Goal: Transaction & Acquisition: Purchase product/service

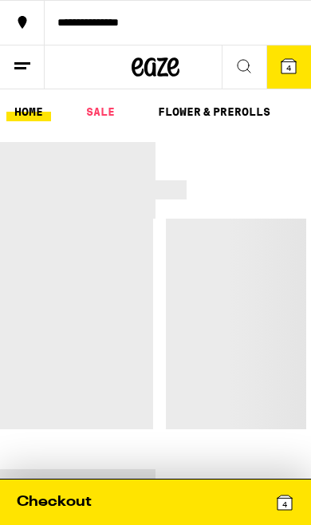
click at [296, 81] on button "4" at bounding box center [288, 66] width 45 height 43
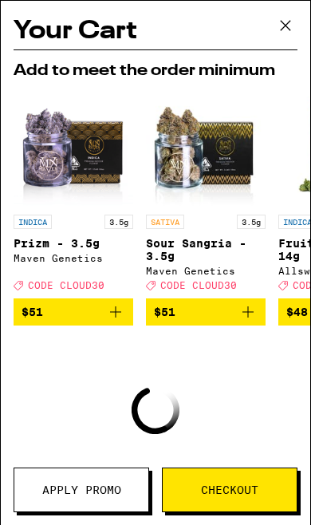
click at [305, 38] on button at bounding box center [285, 26] width 49 height 51
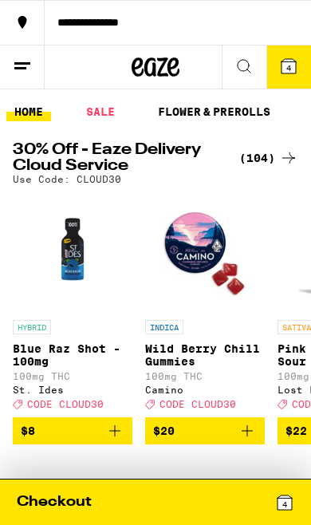
click at [291, 60] on icon at bounding box center [288, 66] width 14 height 14
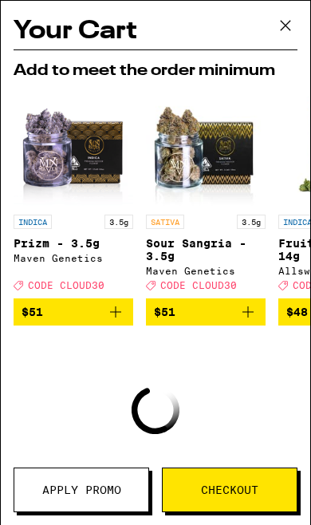
click at [285, 27] on icon at bounding box center [286, 26] width 24 height 24
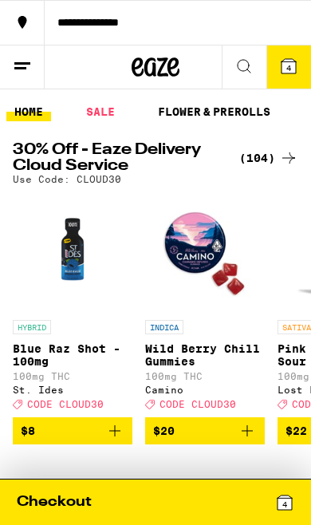
click at [261, 155] on div "(104)" at bounding box center [268, 157] width 59 height 19
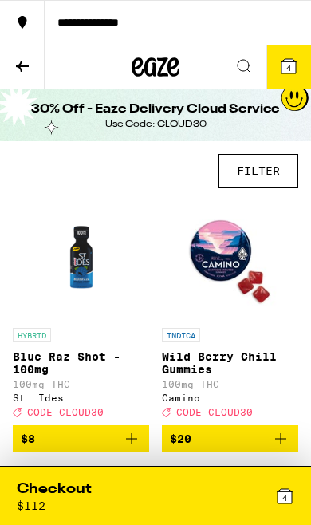
click at [265, 176] on button "FILTER" at bounding box center [258, 170] width 80 height 33
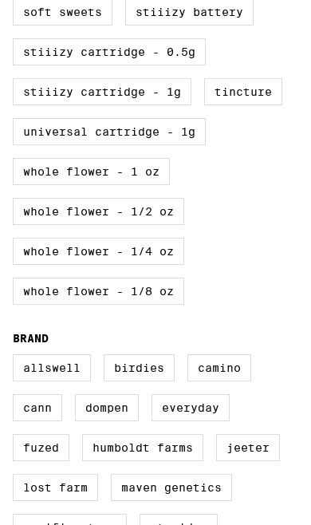
scroll to position [781, 0]
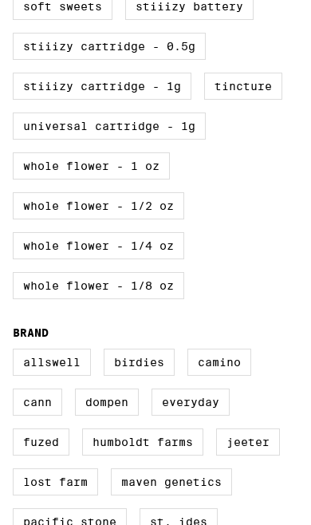
click at [194, 60] on label "STIIIZY Cartridge - 0.5g" at bounding box center [109, 46] width 193 height 27
click at [0, 0] on input "STIIIZY Cartridge - 0.5g" at bounding box center [0, 0] width 0 height 0
checkbox input "true"
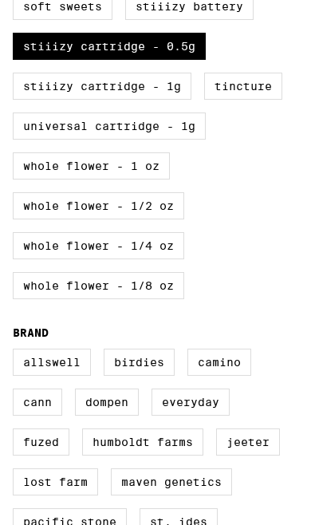
click at [147, 100] on label "STIIIZY Cartridge - 1g" at bounding box center [102, 86] width 179 height 27
click at [0, 0] on input "STIIIZY Cartridge - 1g" at bounding box center [0, 0] width 0 height 0
checkbox input "true"
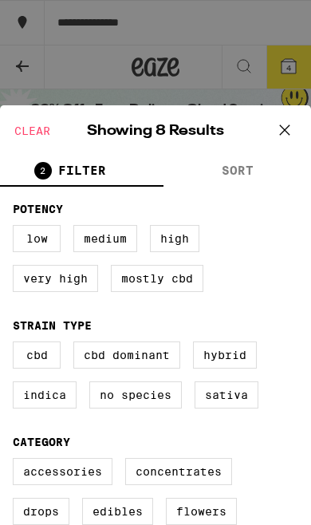
click at [285, 131] on icon at bounding box center [285, 130] width 24 height 24
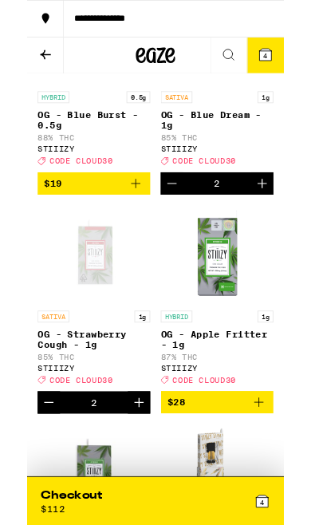
scroll to position [515, 0]
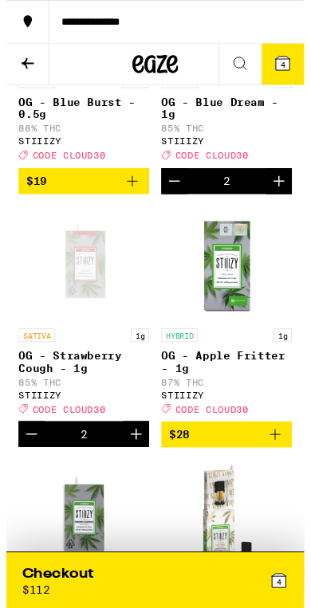
click at [306, 72] on button "4" at bounding box center [288, 66] width 45 height 43
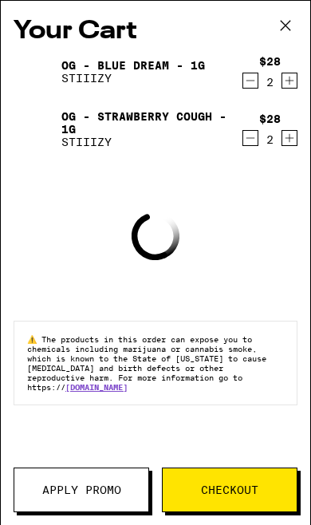
click at [104, 487] on span "Apply Promo" at bounding box center [81, 489] width 79 height 11
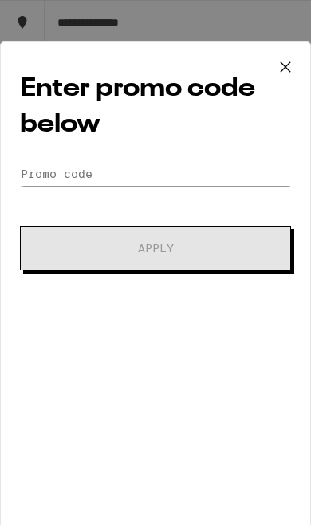
click at [246, 156] on div "Enter promo code below Promo Code Apply" at bounding box center [155, 290] width 311 height 498
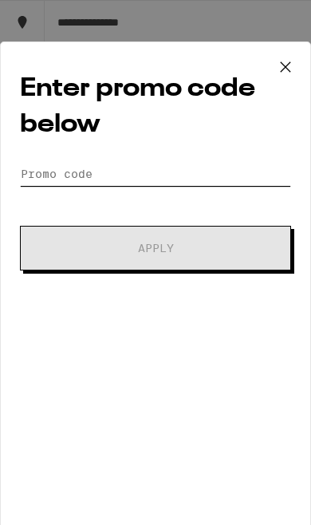
click at [230, 186] on input "Promo Code" at bounding box center [155, 174] width 271 height 24
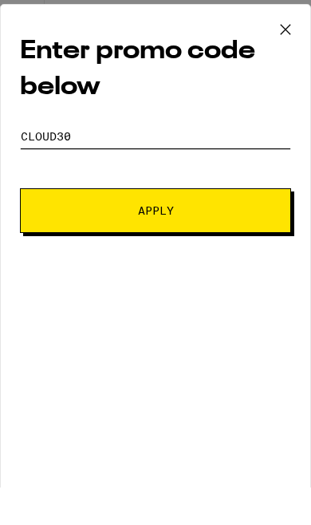
type input "Cloud30"
click at [247, 226] on button "Apply" at bounding box center [155, 248] width 271 height 45
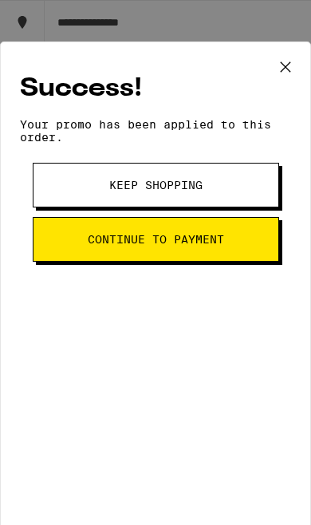
click at [247, 250] on button "Continue to payment" at bounding box center [156, 239] width 246 height 45
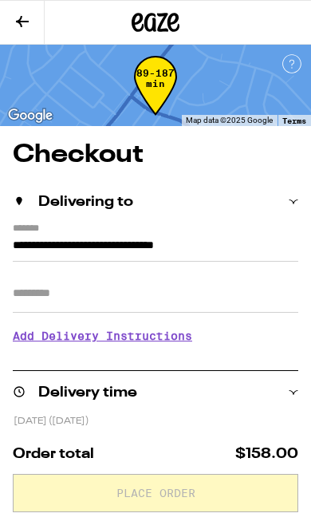
click at [188, 299] on input "Apt/Suite" at bounding box center [155, 293] width 285 height 38
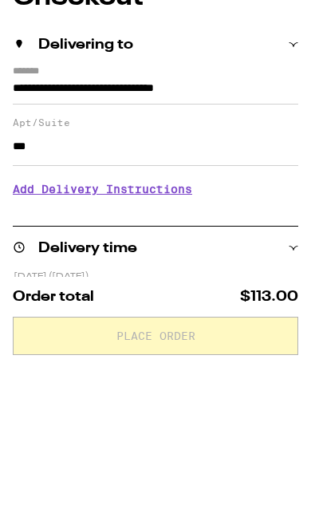
type input "***"
click at [171, 328] on h3 "Add Delivery Instructions" at bounding box center [155, 346] width 285 height 37
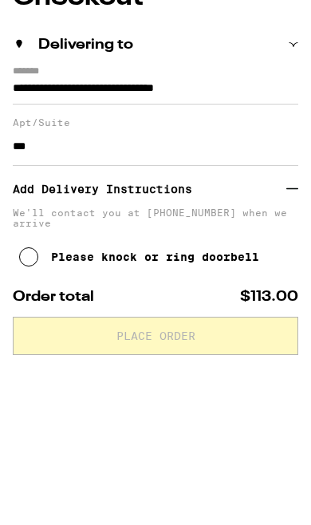
scroll to position [157, 0]
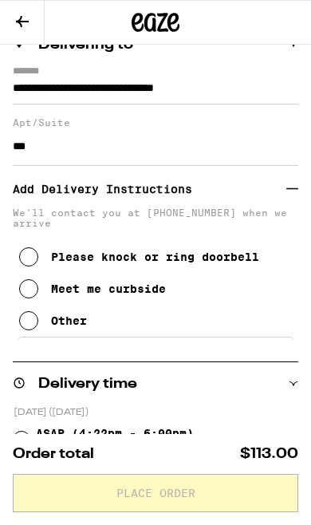
click at [177, 263] on div "Please knock or ring doorbell" at bounding box center [155, 256] width 208 height 13
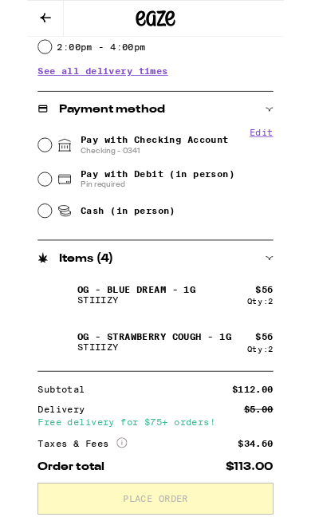
scroll to position [725, 0]
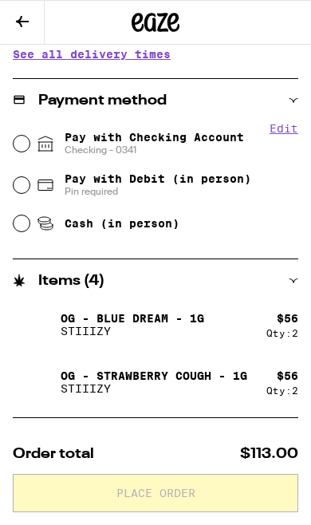
click at [214, 146] on span "Checking - 0341" at bounding box center [154, 150] width 179 height 13
click at [30, 146] on input "Pay with Checking Account Checking - 0341" at bounding box center [22, 144] width 16 height 16
radio input "true"
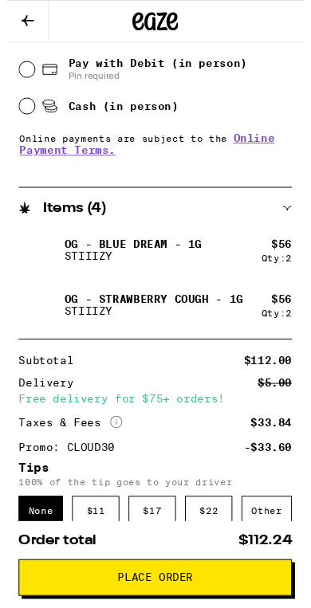
scroll to position [980, 0]
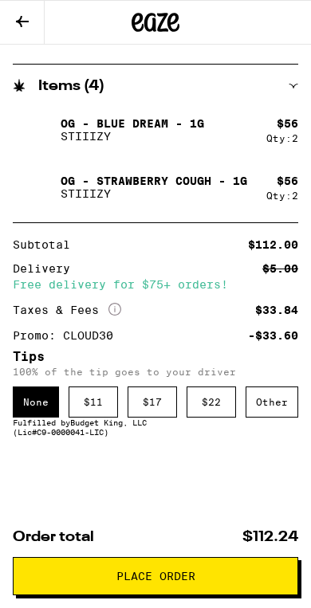
click at [95, 392] on div "$ 11" at bounding box center [93, 402] width 49 height 31
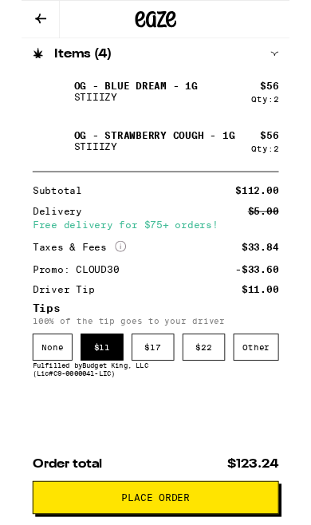
scroll to position [1051, 0]
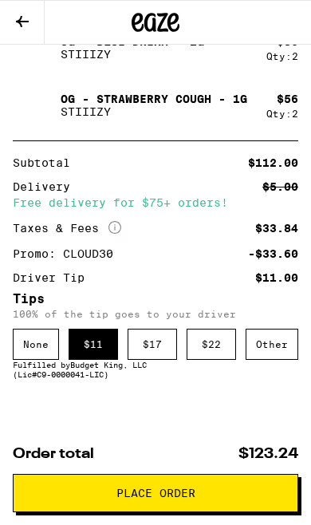
click at [262, 485] on button "Place Order" at bounding box center [155, 493] width 285 height 38
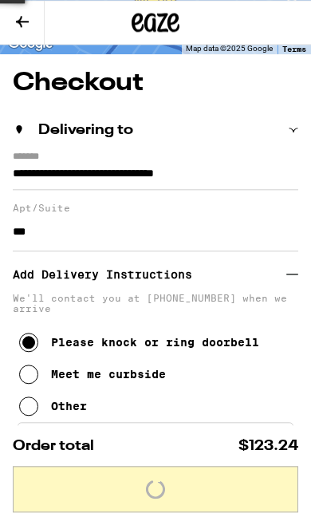
scroll to position [67, 0]
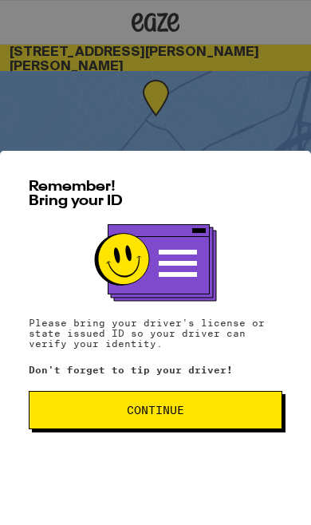
click at [222, 399] on button "Continue" at bounding box center [156, 410] width 254 height 38
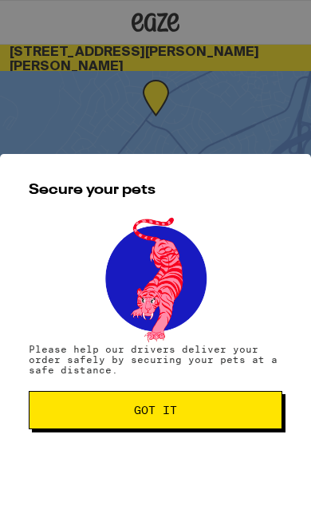
click at [223, 404] on span "Got it" at bounding box center [155, 409] width 226 height 11
